Goal: Transaction & Acquisition: Book appointment/travel/reservation

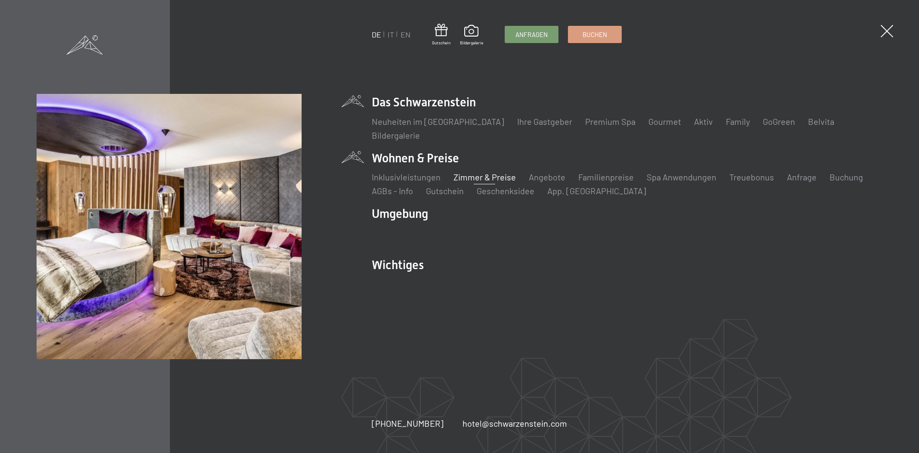
click at [495, 177] on link "Zimmer & Preise" at bounding box center [485, 177] width 62 height 10
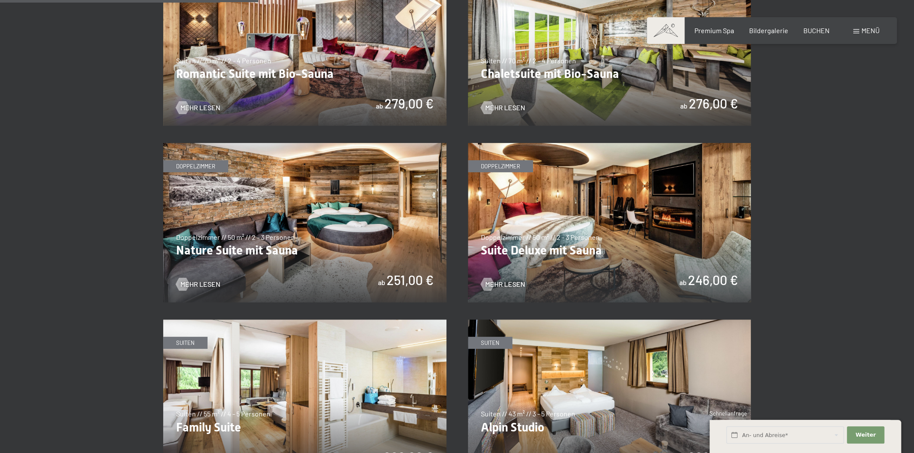
scroll to position [717, 0]
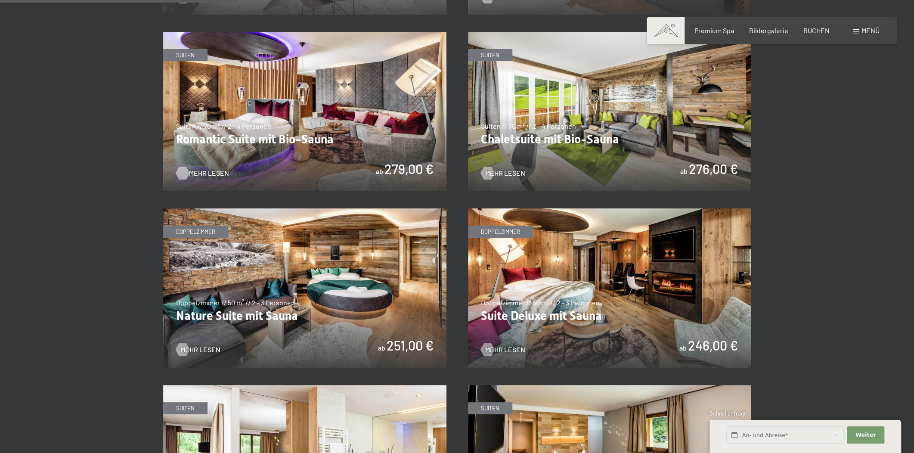
click at [210, 171] on span "Mehr Lesen" at bounding box center [209, 172] width 40 height 9
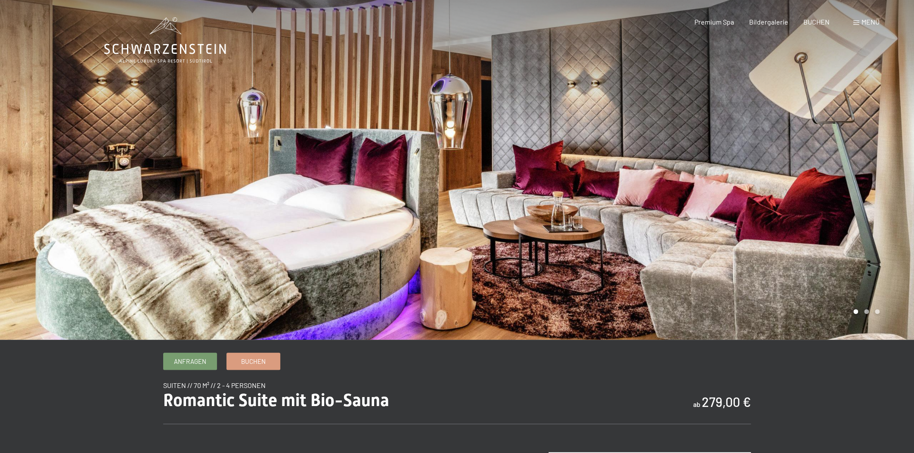
click at [776, 184] on div at bounding box center [685, 170] width 457 height 340
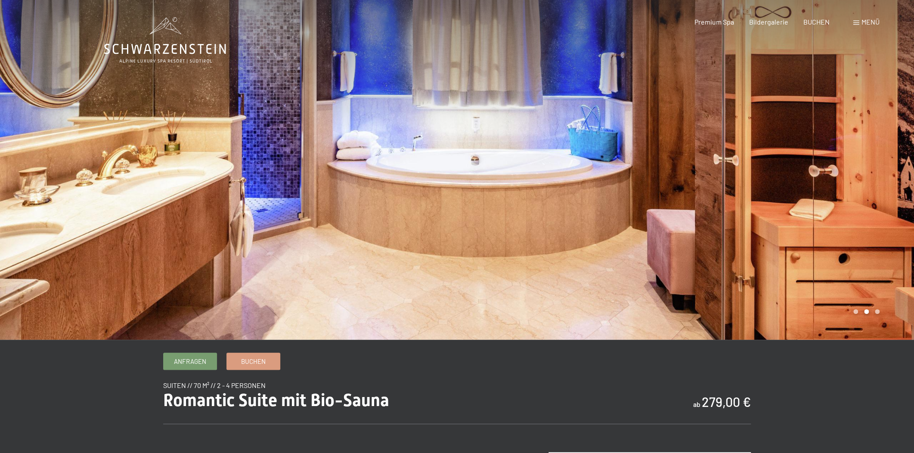
click at [808, 188] on div at bounding box center [685, 170] width 457 height 340
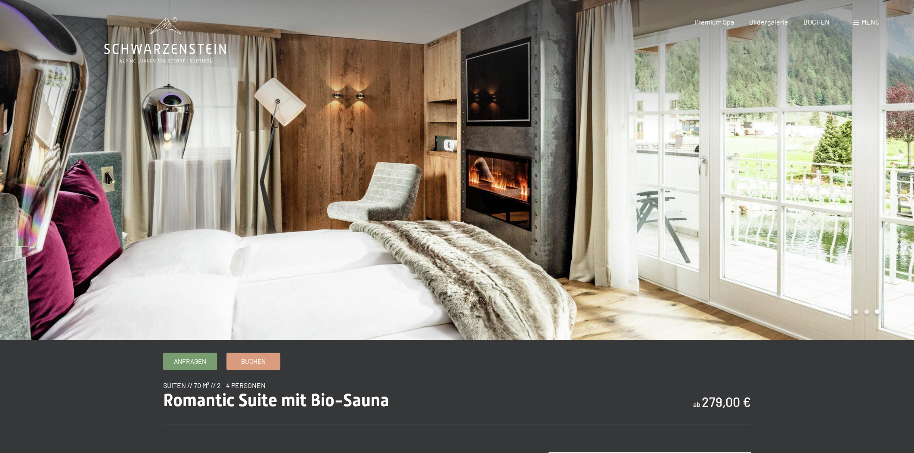
click at [810, 182] on div at bounding box center [685, 170] width 457 height 340
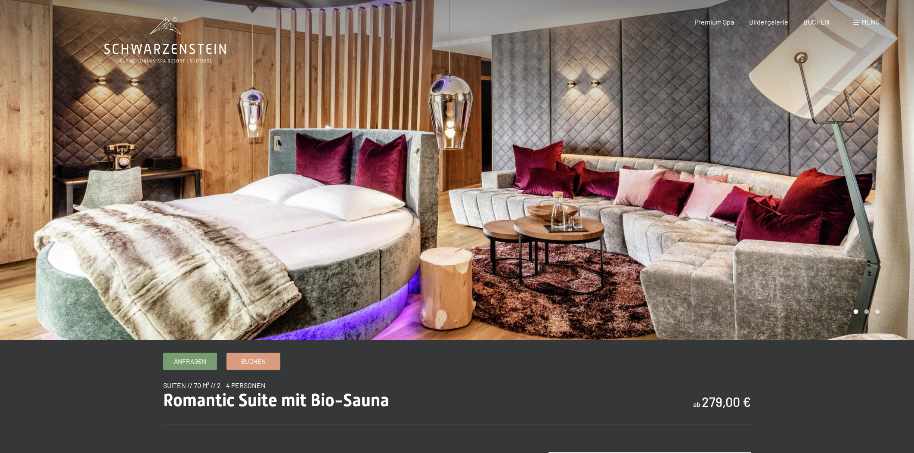
click at [159, 182] on div at bounding box center [228, 170] width 457 height 340
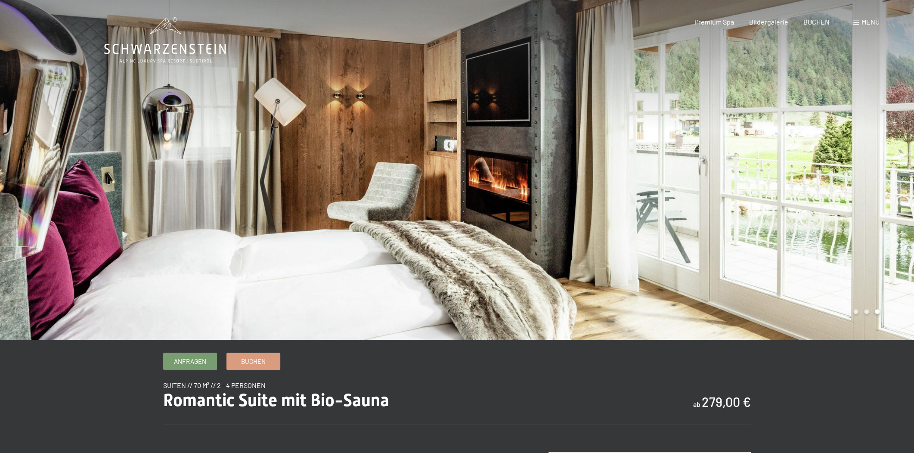
click at [618, 181] on div at bounding box center [685, 170] width 457 height 340
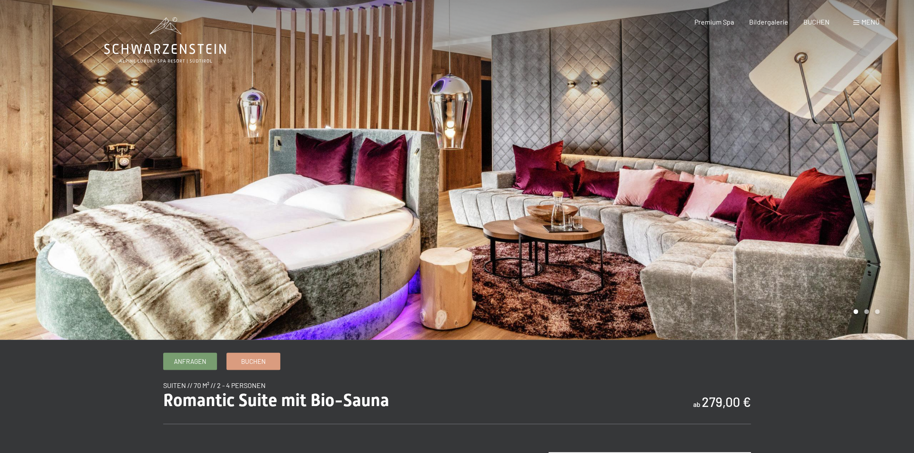
click at [623, 181] on div at bounding box center [685, 170] width 457 height 340
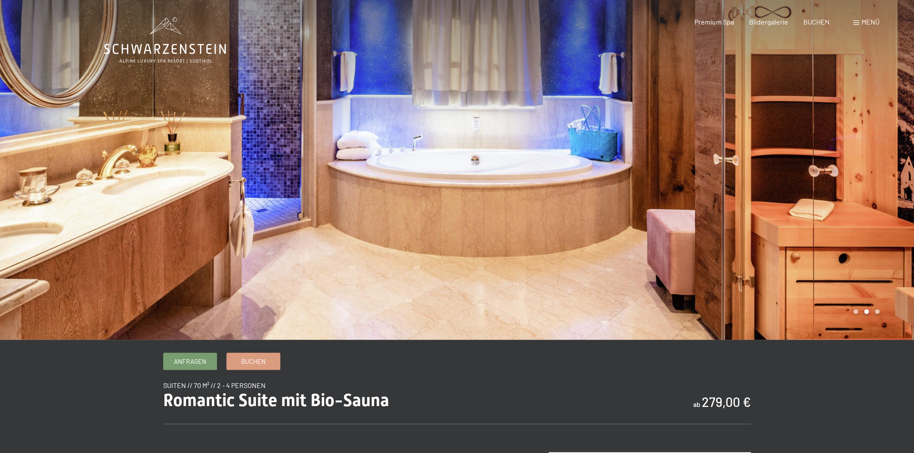
click at [624, 180] on div at bounding box center [685, 170] width 457 height 340
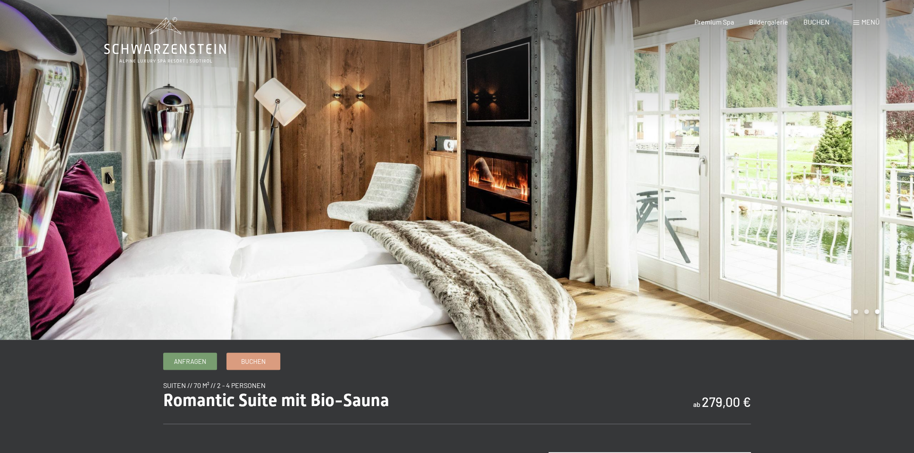
click at [624, 180] on div at bounding box center [685, 170] width 457 height 340
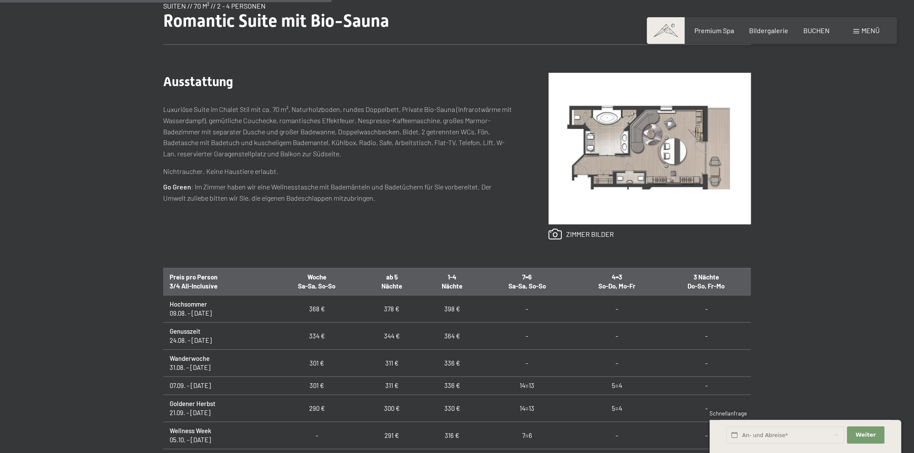
scroll to position [391, 0]
